Goal: Obtain resource: Download file/media

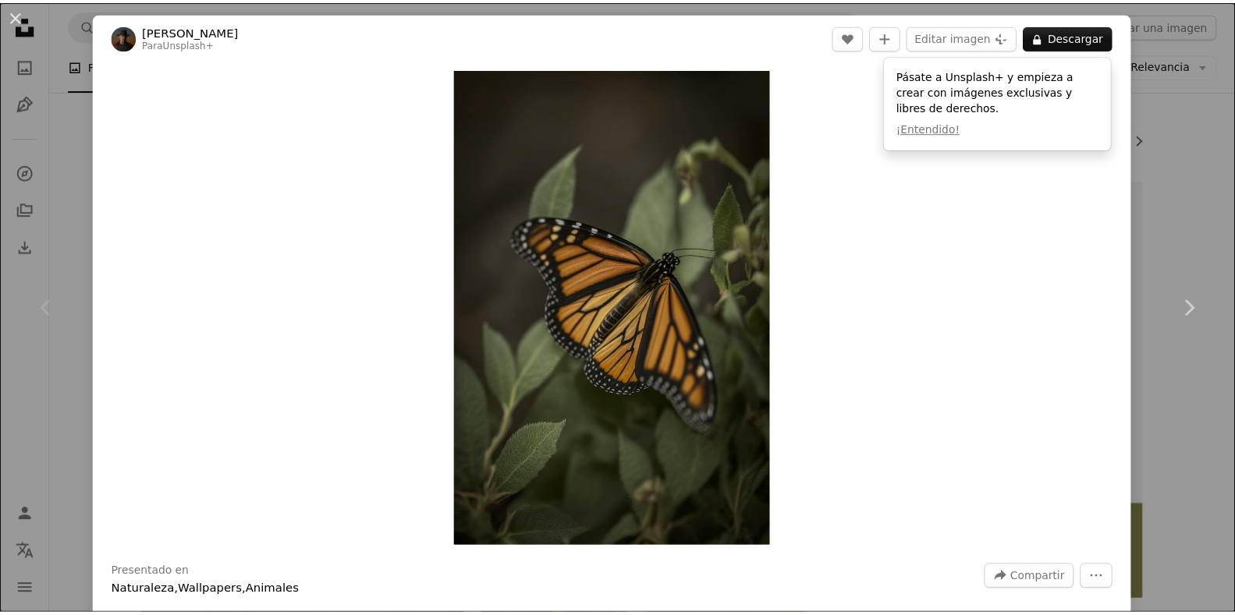
scroll to position [208, 0]
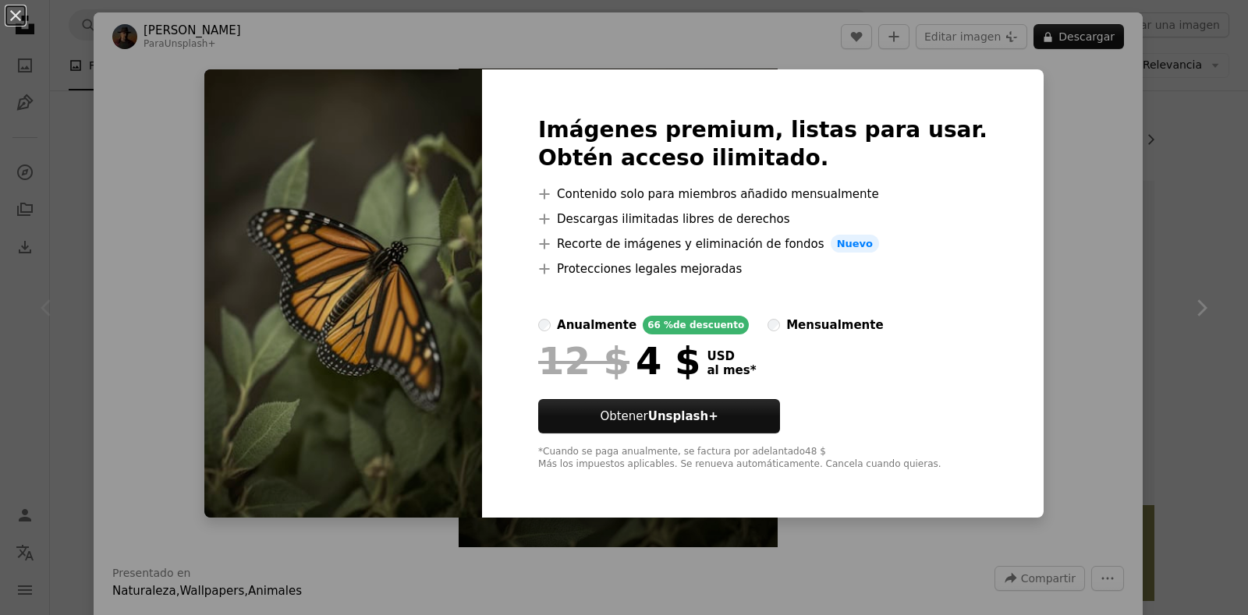
click at [1208, 282] on div "An X shape Imágenes premium, listas para usar. Obtén acceso ilimitado. A plus s…" at bounding box center [624, 307] width 1248 height 615
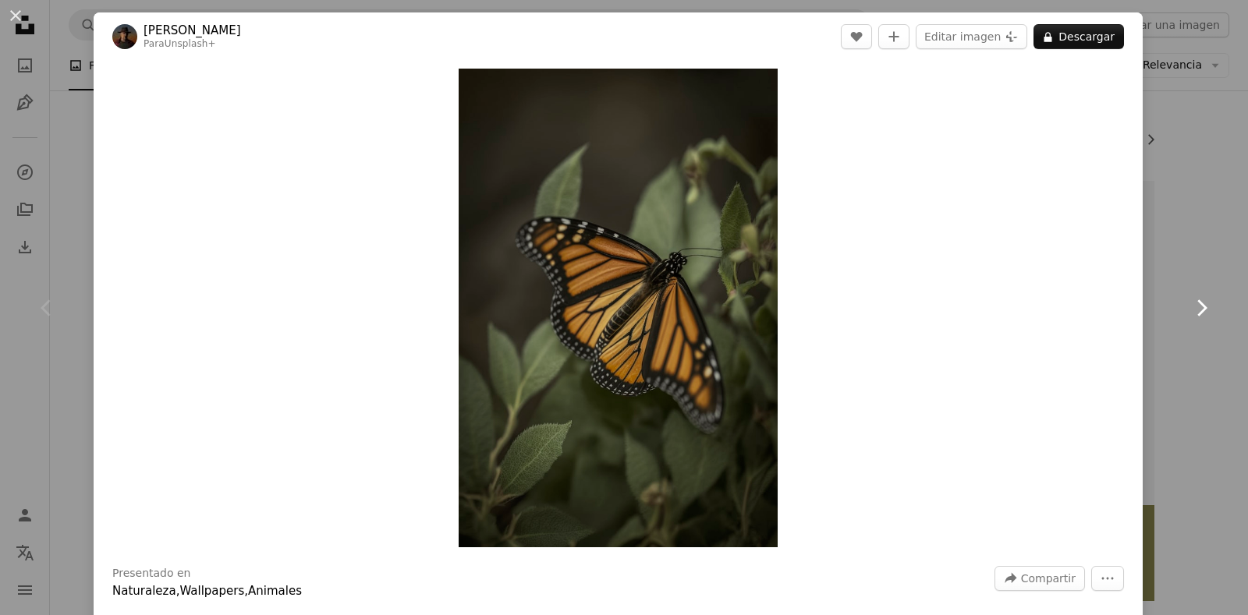
click at [1197, 372] on link "Chevron right" at bounding box center [1201, 308] width 94 height 150
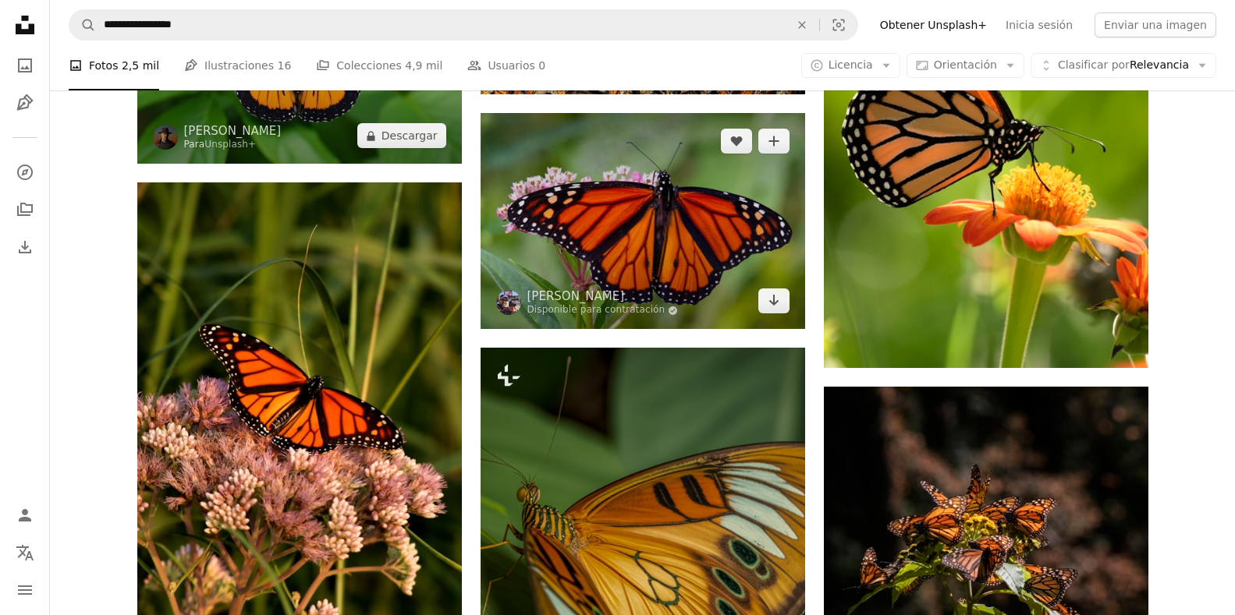
scroll to position [884, 0]
